Goal: Use online tool/utility: Use online tool/utility

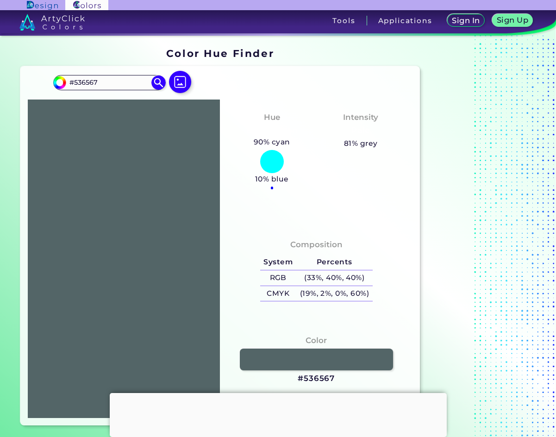
click at [272, 113] on h4 "Hue" at bounding box center [272, 117] width 16 height 13
click at [355, 118] on h4 "Intensity" at bounding box center [360, 117] width 35 height 13
drag, startPoint x: 336, startPoint y: 114, endPoint x: 428, endPoint y: 124, distance: 92.6
click at [41, 86] on div "#536567 #536567 Acadia ◉ Acid Green ◉ Aero Blue ◉ Alabaster ◉ Albescent White ◉…" at bounding box center [220, 245] width 400 height 359
click at [385, 162] on div "Hue Bluish Cyan 90% cyan 10% blue Intensity Pale 81% grey" at bounding box center [316, 163] width 192 height 127
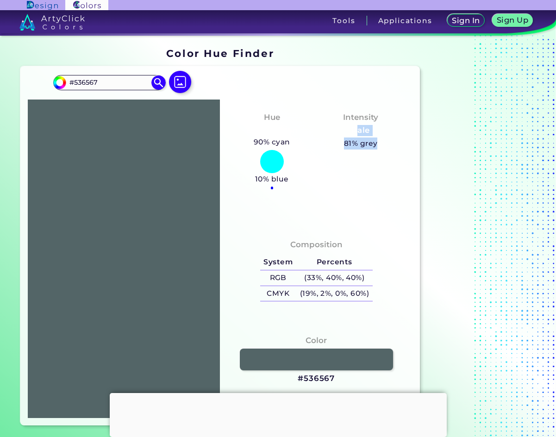
drag, startPoint x: 357, startPoint y: 125, endPoint x: 357, endPoint y: 133, distance: 8.8
click at [404, 132] on div "Intensity Pale 81% grey" at bounding box center [360, 130] width 89 height 47
drag, startPoint x: 277, startPoint y: 131, endPoint x: 308, endPoint y: 133, distance: 31.1
click at [357, 133] on div "Hue Bluish Cyan 90% cyan 10% blue Intensity Pale 81% grey" at bounding box center [316, 163] width 192 height 127
drag, startPoint x: 244, startPoint y: 125, endPoint x: 270, endPoint y: 125, distance: 25.5
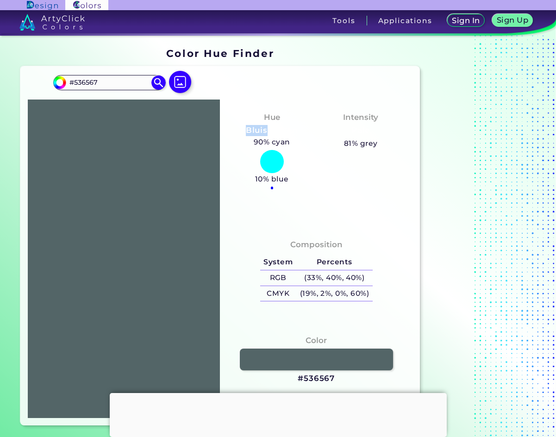
click at [270, 125] on h3 "Bluish Cyan" at bounding box center [272, 130] width 60 height 11
drag, startPoint x: 273, startPoint y: 127, endPoint x: 317, endPoint y: 136, distance: 44.9
click at [322, 136] on div "Hue Bluish Cyan 90% cyan 10% blue Intensity Pale 81% grey" at bounding box center [316, 163] width 192 height 127
drag, startPoint x: 249, startPoint y: 132, endPoint x: 302, endPoint y: 129, distance: 53.3
click at [302, 129] on div "Hue Bluish Cyan 90% cyan 10% blue" at bounding box center [271, 150] width 89 height 87
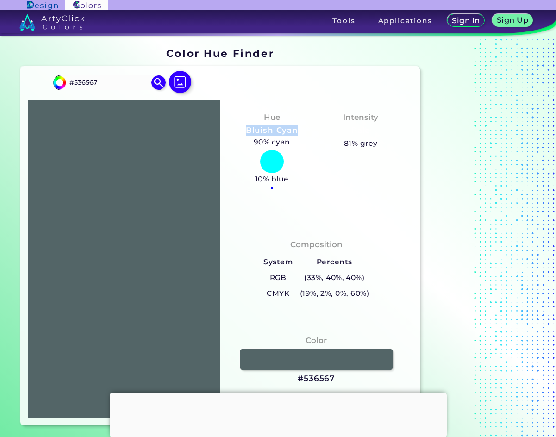
copy h3 "Bluish Cyan"
